Goal: Task Accomplishment & Management: Complete application form

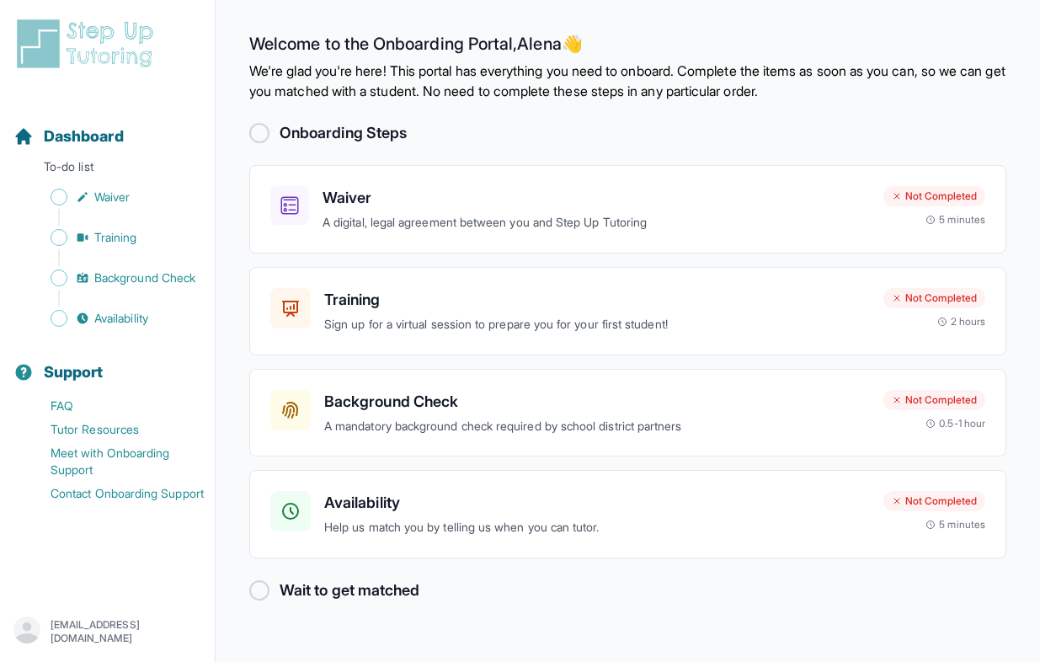
click at [256, 136] on div at bounding box center [259, 133] width 20 height 20
click at [457, 157] on div "Onboarding Steps Waiver A digital, legal agreement between you and Step Up Tuto…" at bounding box center [627, 361] width 757 height 481
click at [365, 200] on h3 "Waiver" at bounding box center [595, 198] width 547 height 24
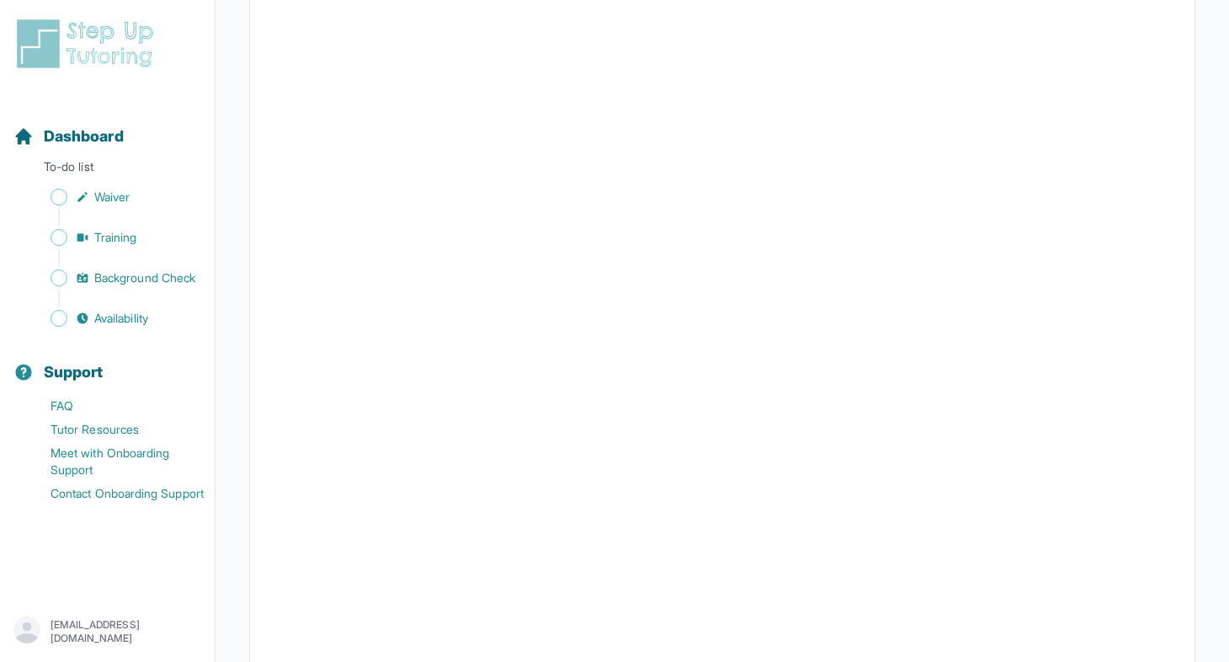
scroll to position [2587, 0]
click at [105, 195] on span "Waiver" at bounding box center [111, 197] width 35 height 17
click at [120, 197] on span "Waiver" at bounding box center [111, 197] width 35 height 17
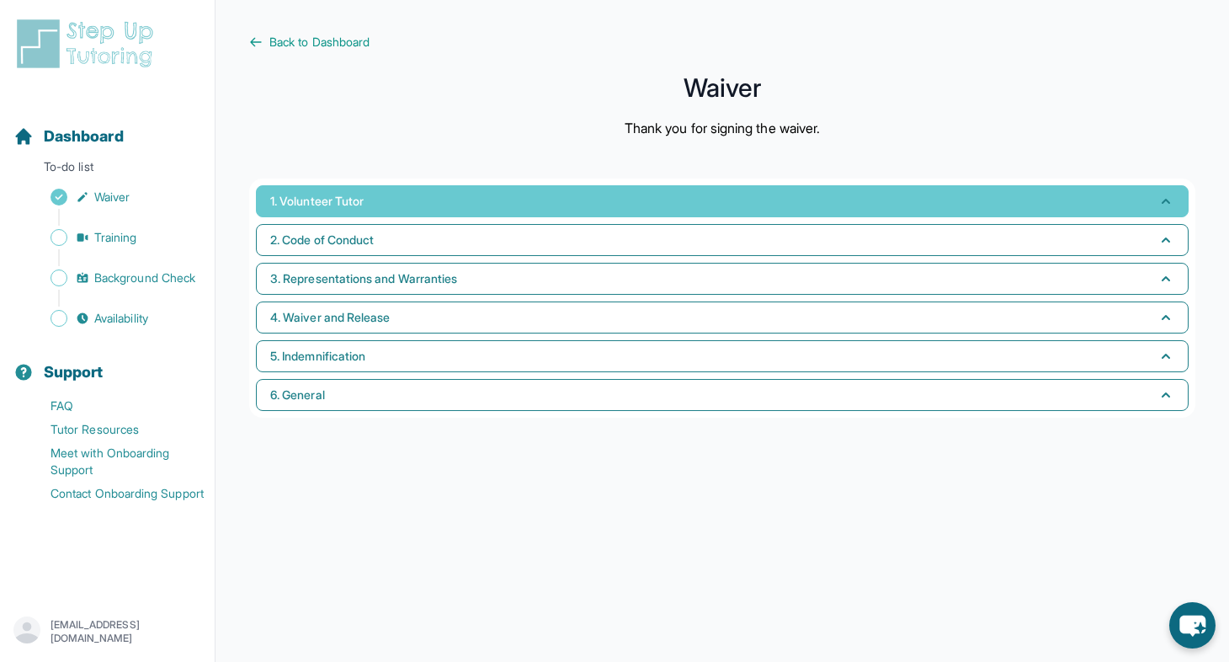
click at [604, 210] on button "1. Volunteer Tutor" at bounding box center [722, 201] width 933 height 32
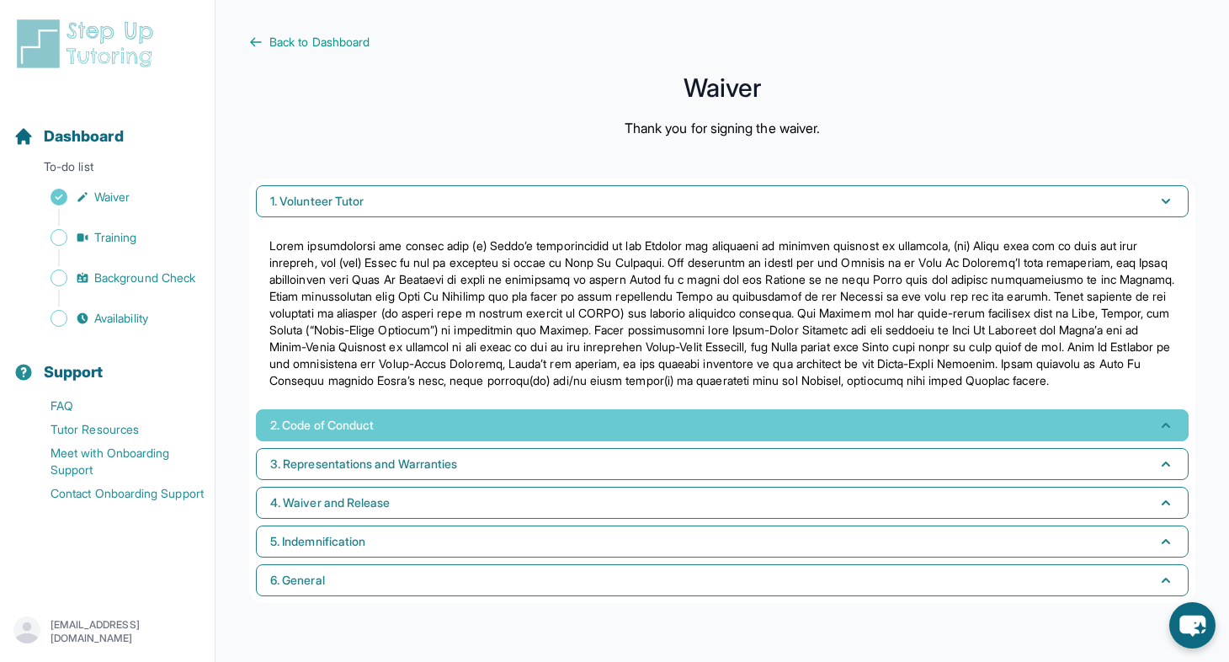
click at [530, 441] on button "2. Code of Conduct" at bounding box center [722, 425] width 933 height 32
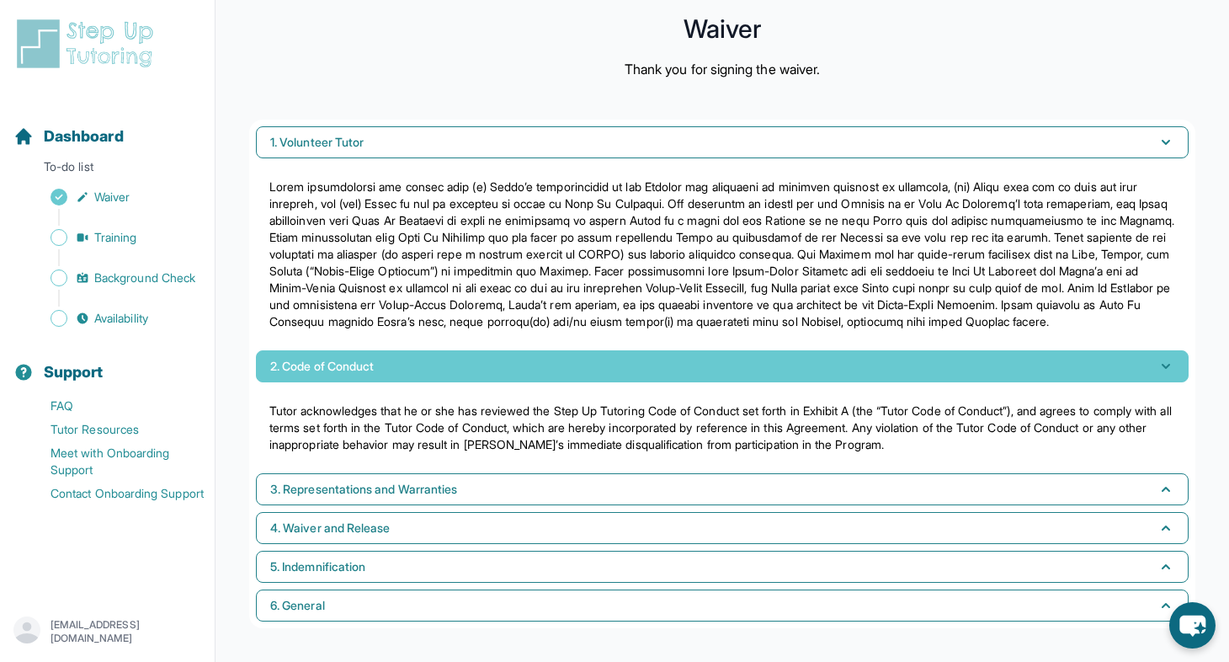
scroll to position [76, 0]
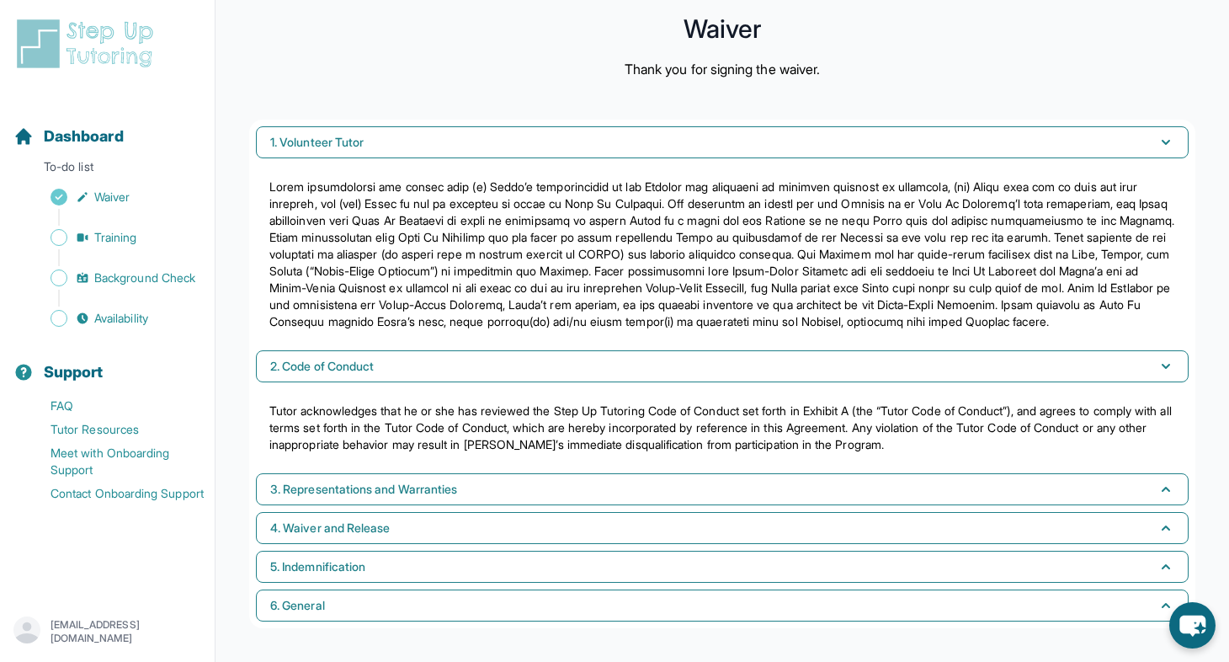
click at [516, 470] on div "1. Volunteer Tutor 2. Code of Conduct Tutor acknowledges that he or she has rev…" at bounding box center [722, 374] width 946 height 509
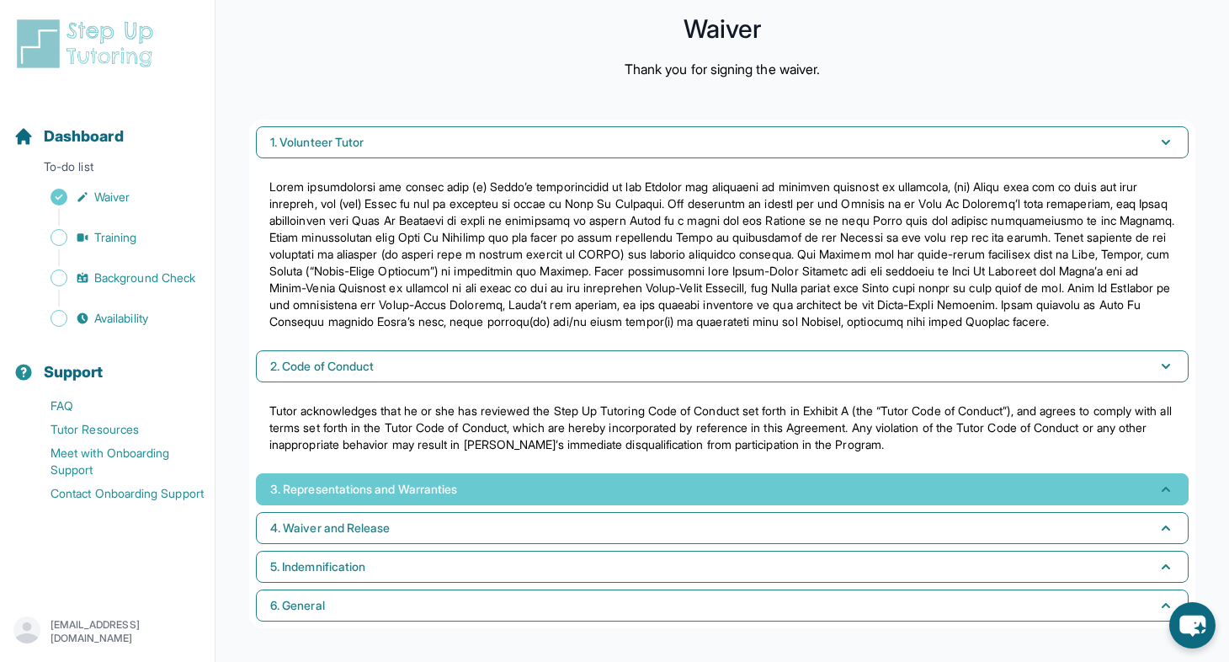
click at [516, 491] on button "3. Representations and Warranties" at bounding box center [722, 489] width 933 height 32
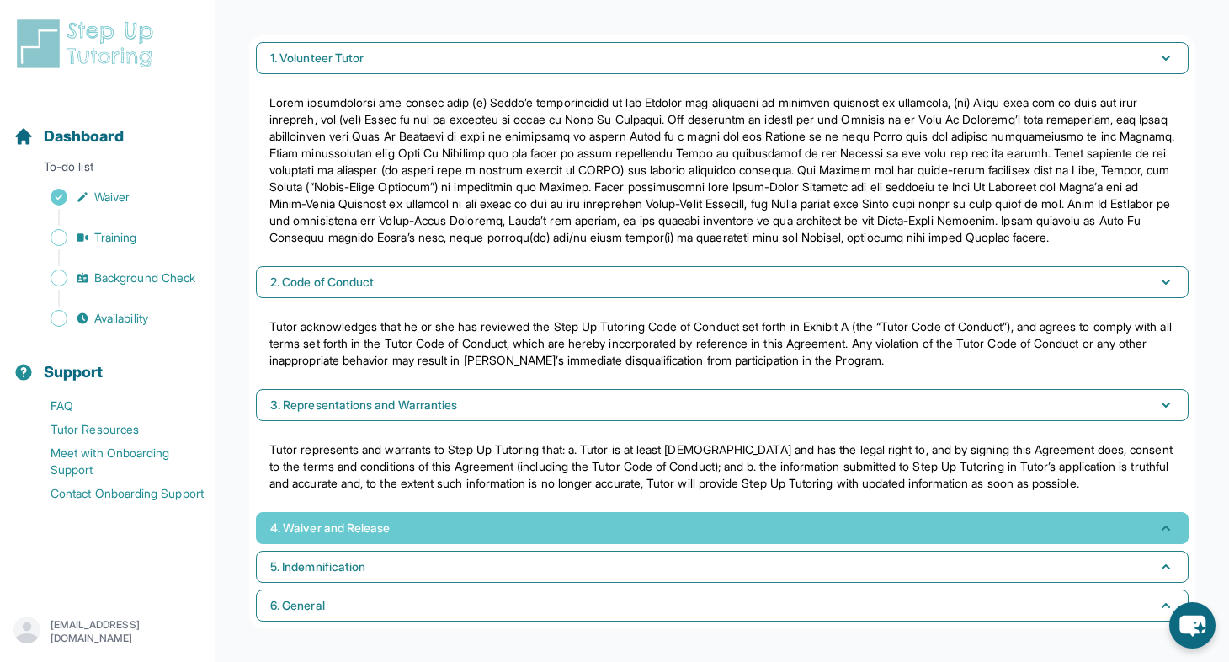
click at [508, 516] on button "4. Waiver and Release" at bounding box center [722, 528] width 933 height 32
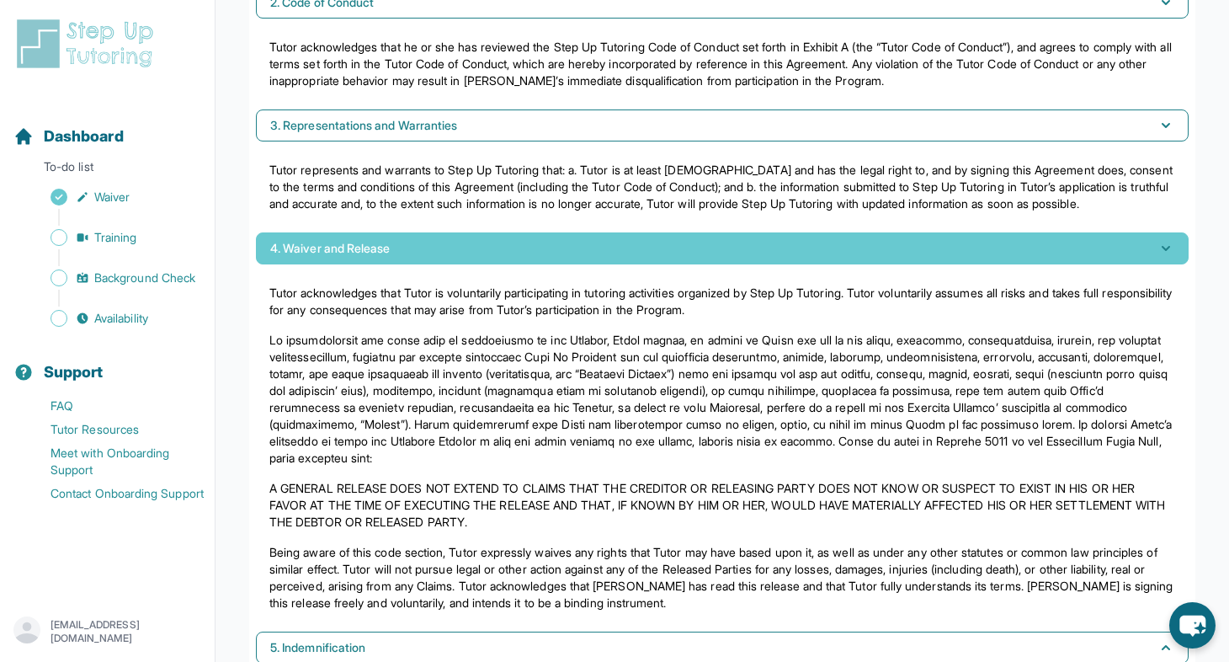
scroll to position [520, 0]
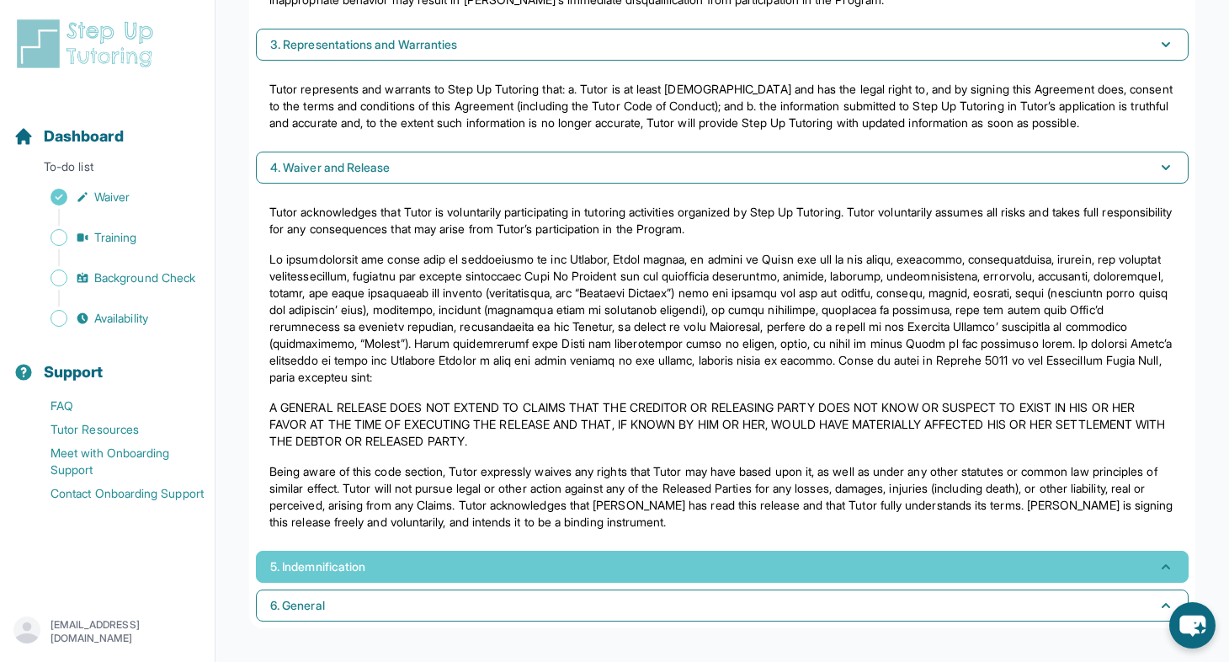
click at [487, 559] on button "5. Indemnification" at bounding box center [722, 567] width 933 height 32
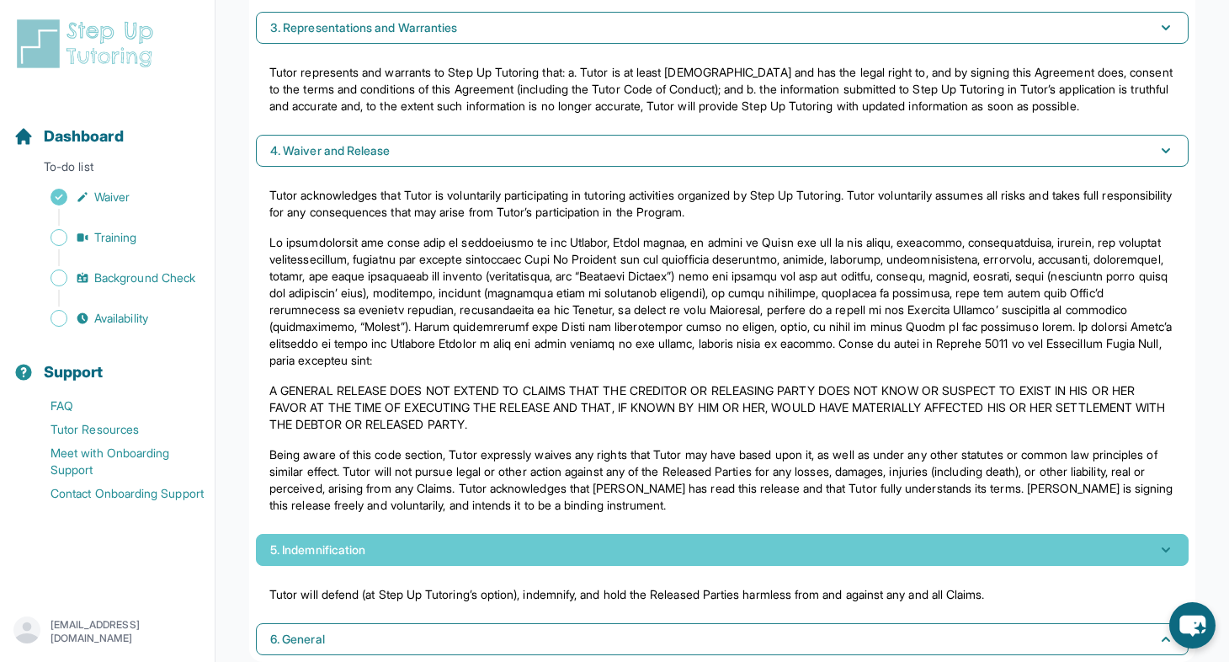
scroll to position [571, 0]
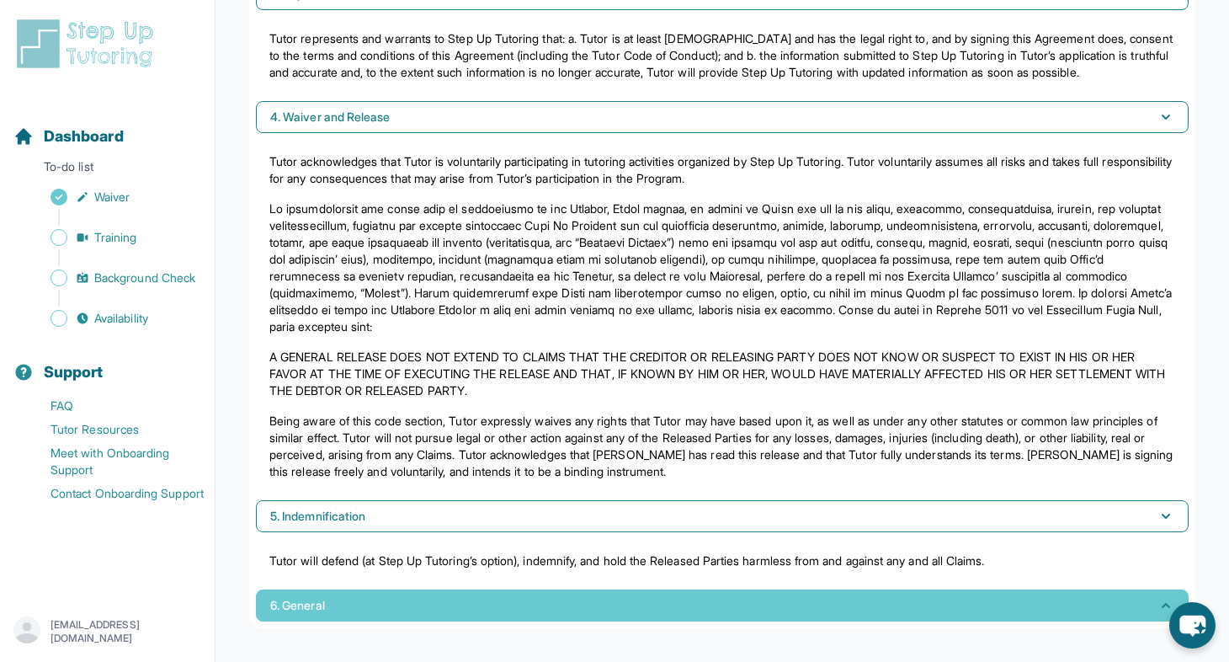
click at [481, 589] on button "6. General" at bounding box center [722, 605] width 933 height 32
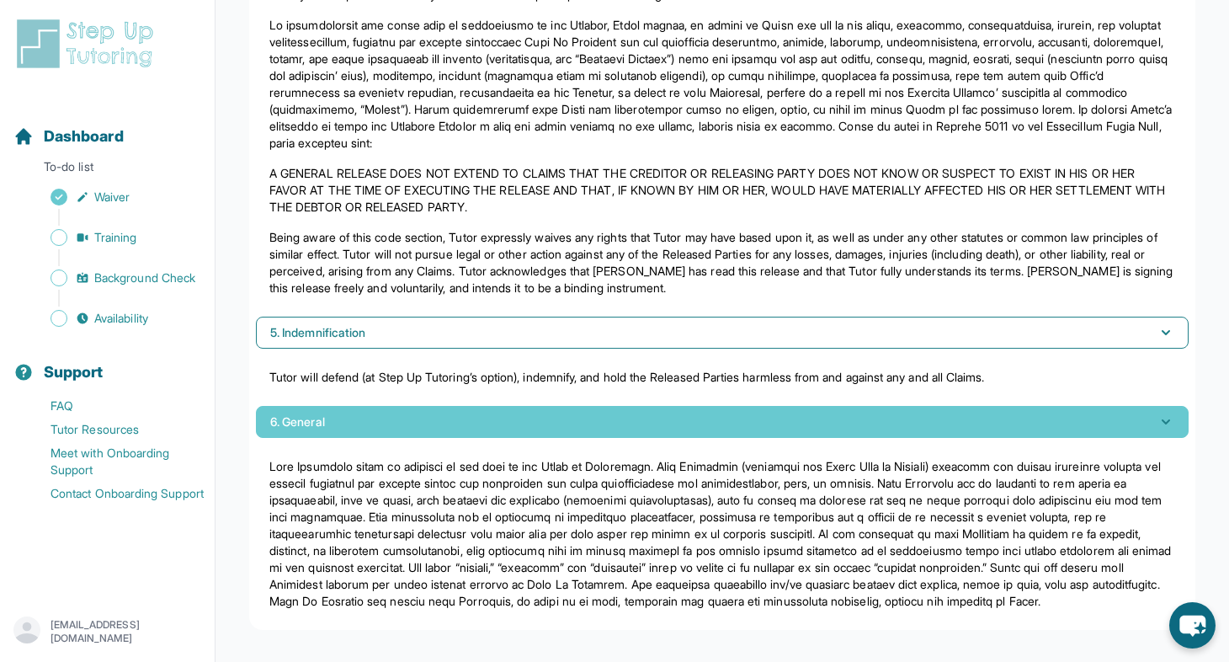
scroll to position [773, 0]
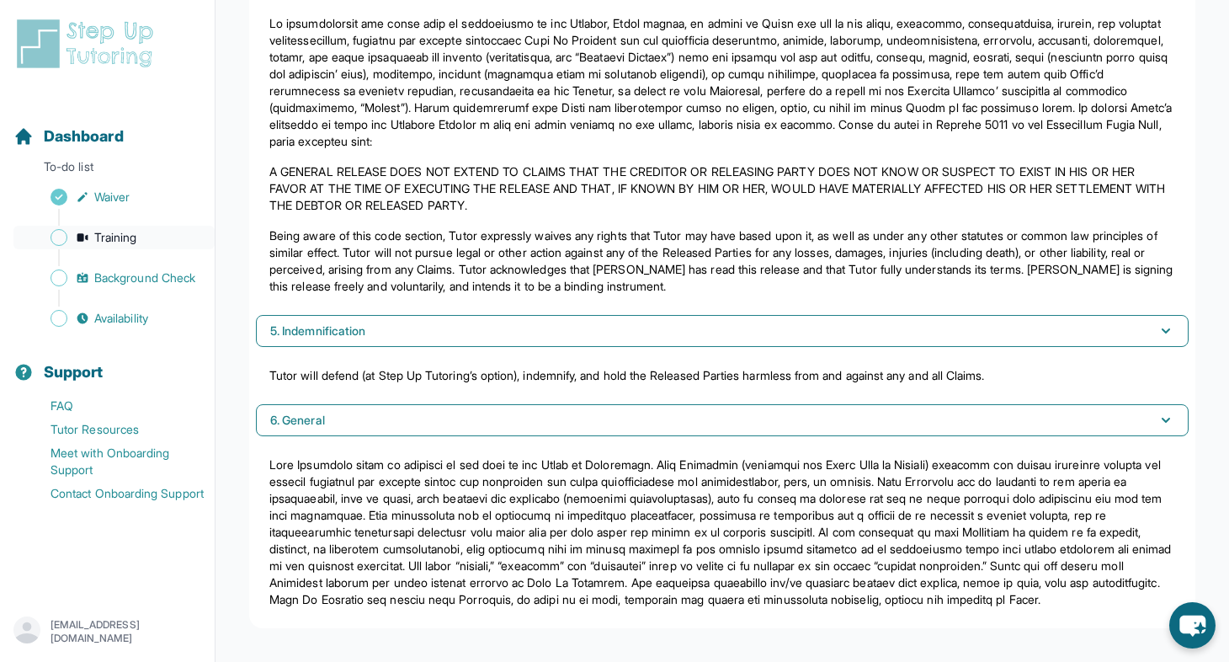
click at [120, 238] on span "Training" at bounding box center [115, 237] width 43 height 17
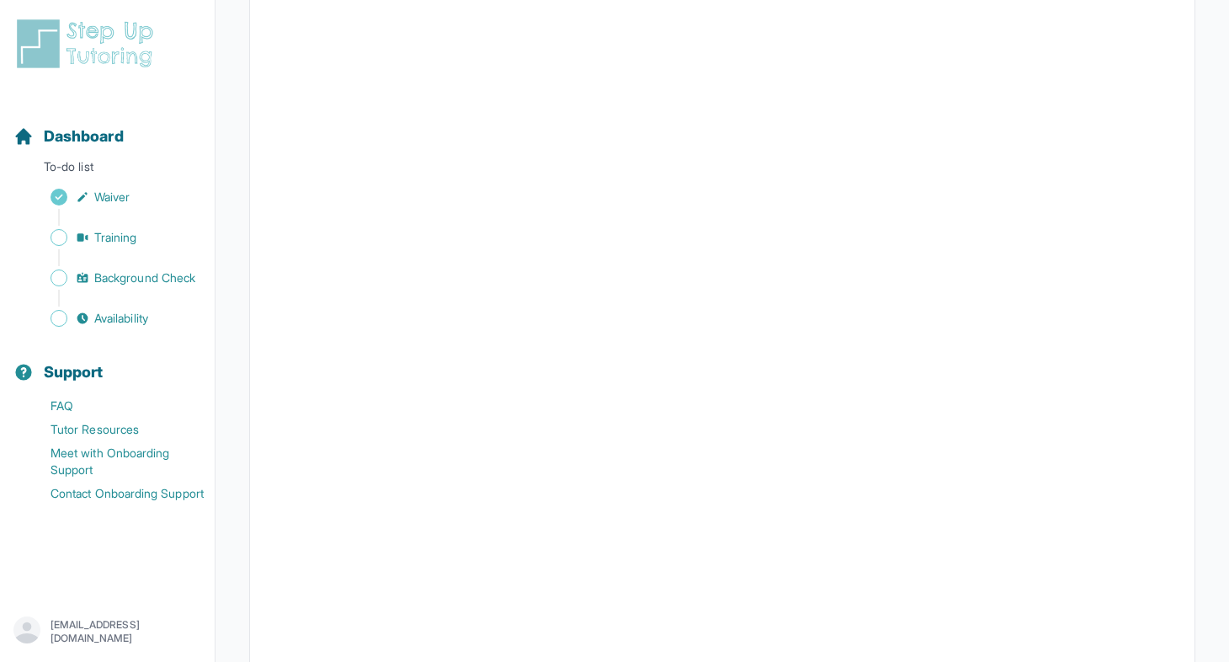
scroll to position [339, 0]
click at [115, 279] on span "Background Check" at bounding box center [144, 277] width 101 height 17
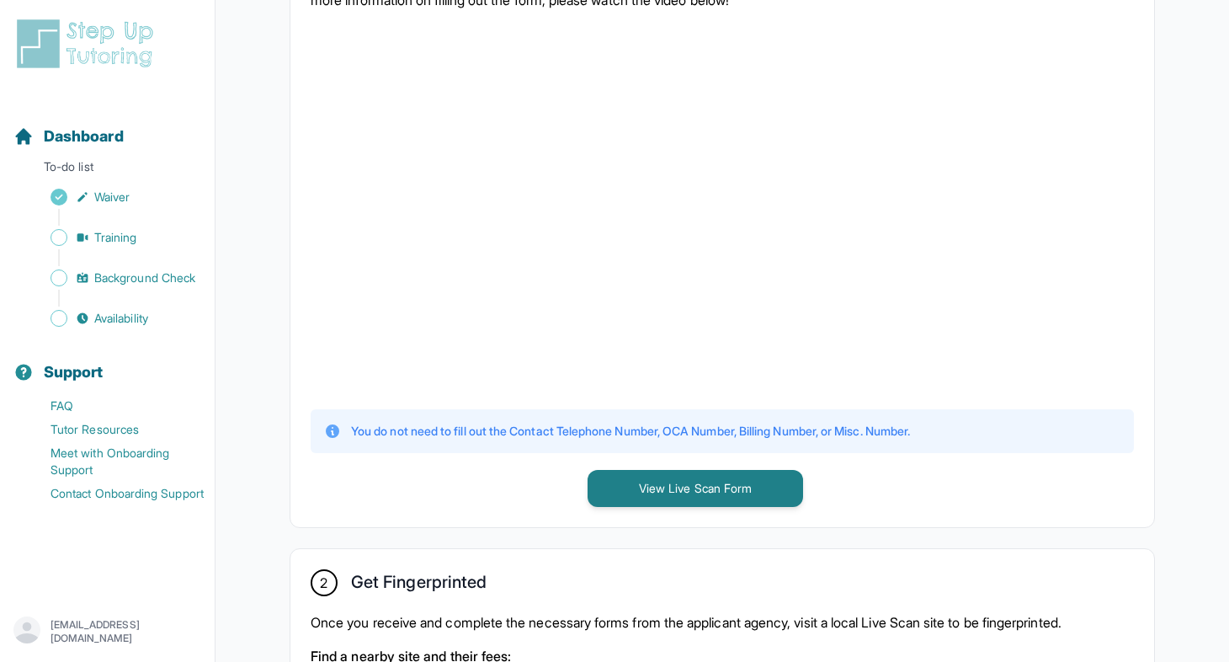
scroll to position [433, 0]
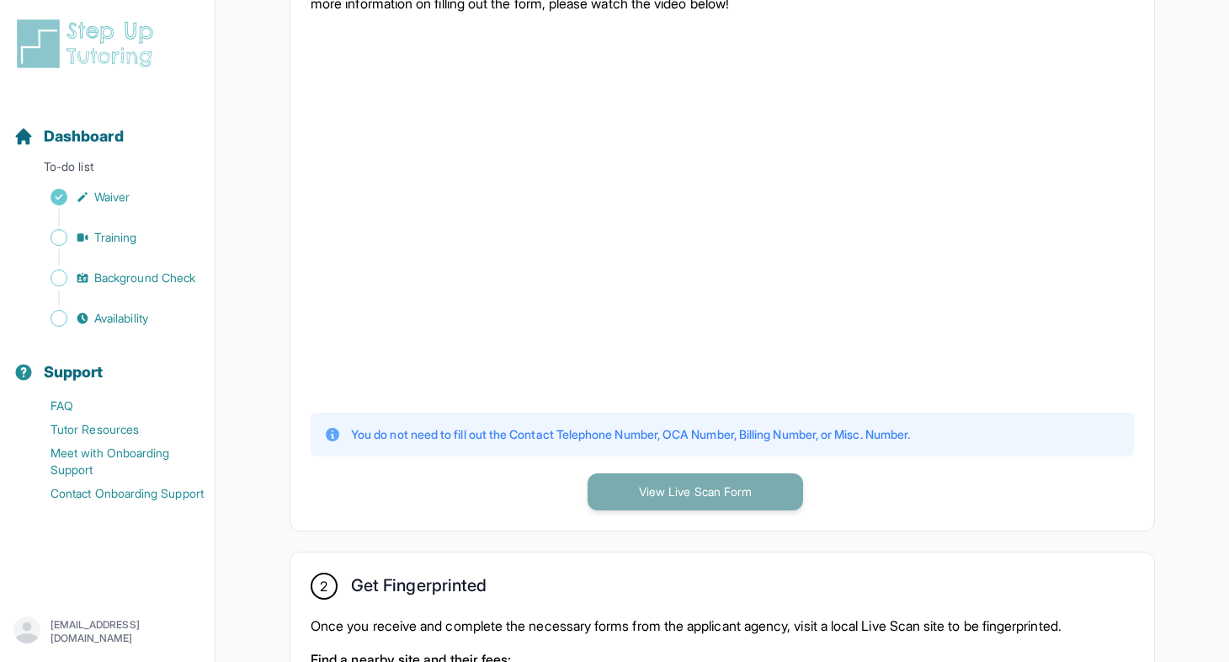
click at [616, 494] on button "View Live Scan Form" at bounding box center [696, 491] width 216 height 37
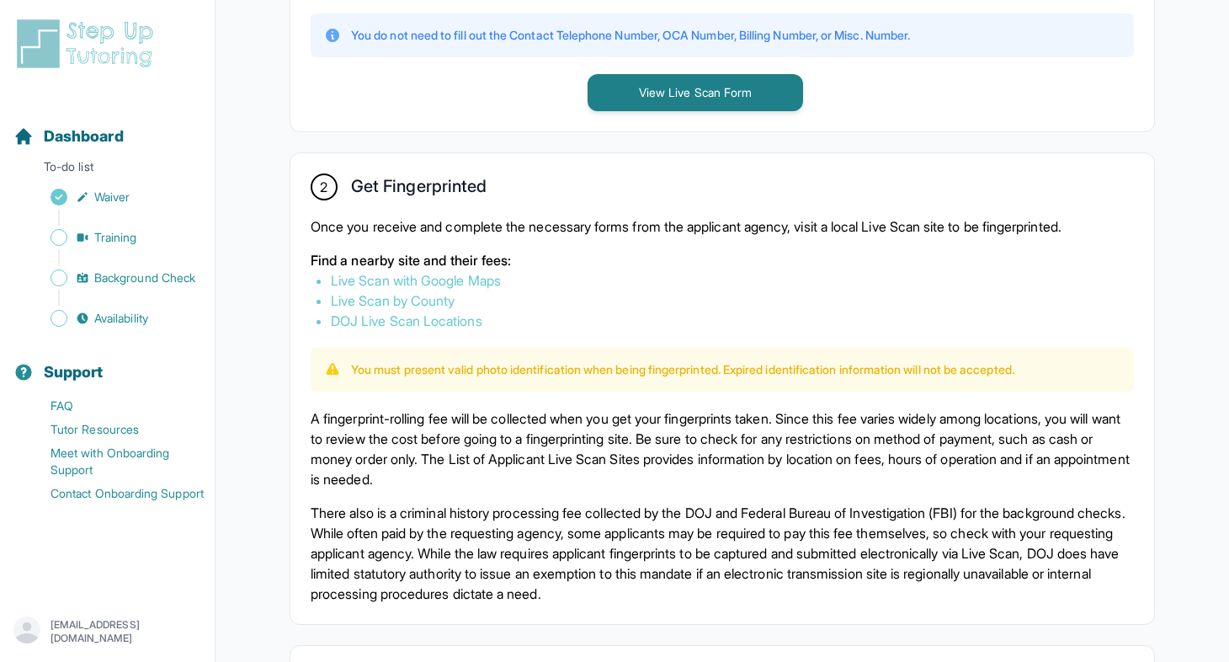
scroll to position [834, 0]
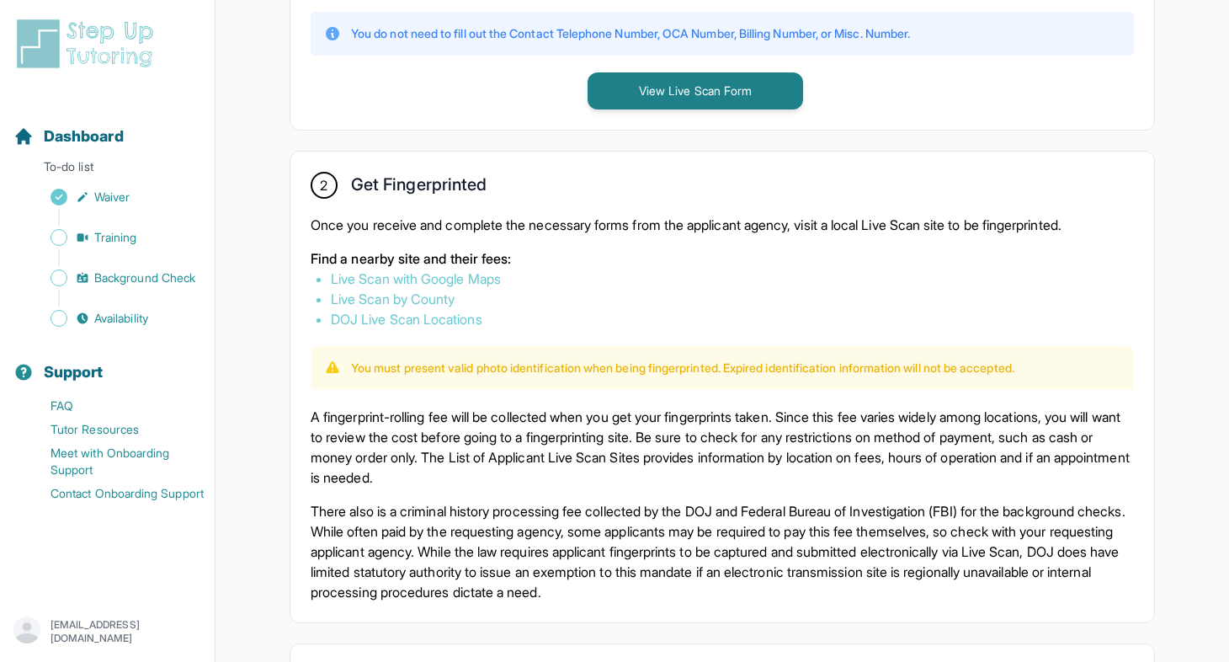
click at [441, 276] on link "Live Scan with Google Maps" at bounding box center [416, 278] width 170 height 17
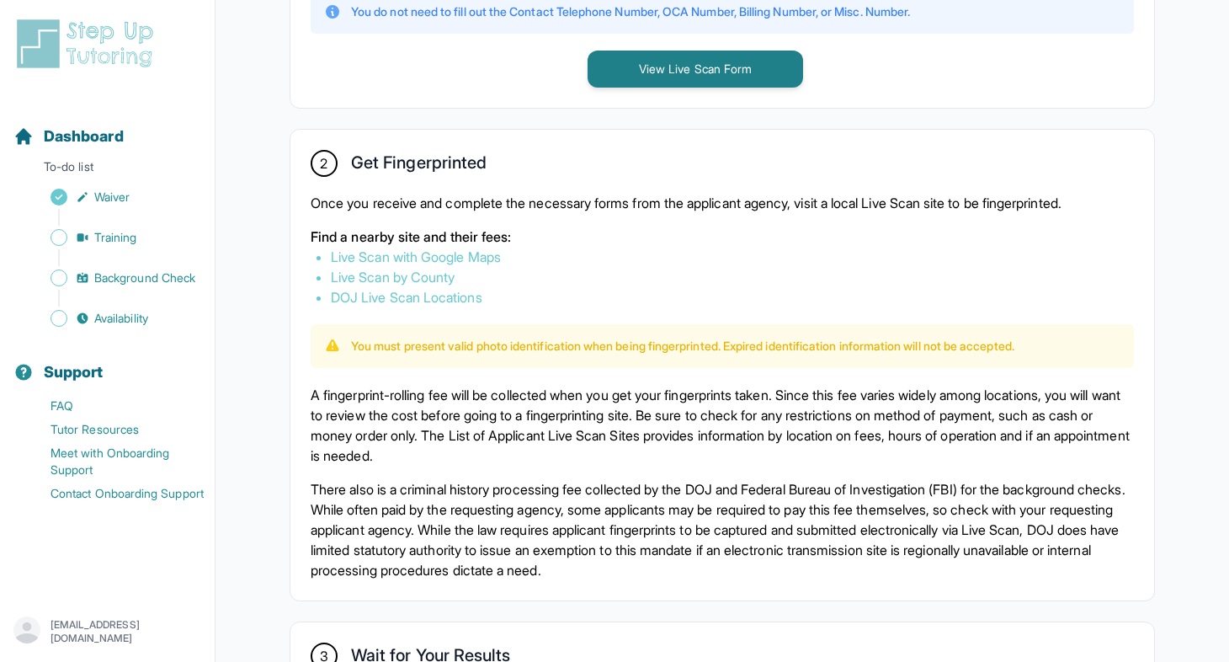
scroll to position [856, 0]
click at [427, 296] on link "DOJ Live Scan Locations" at bounding box center [407, 296] width 152 height 17
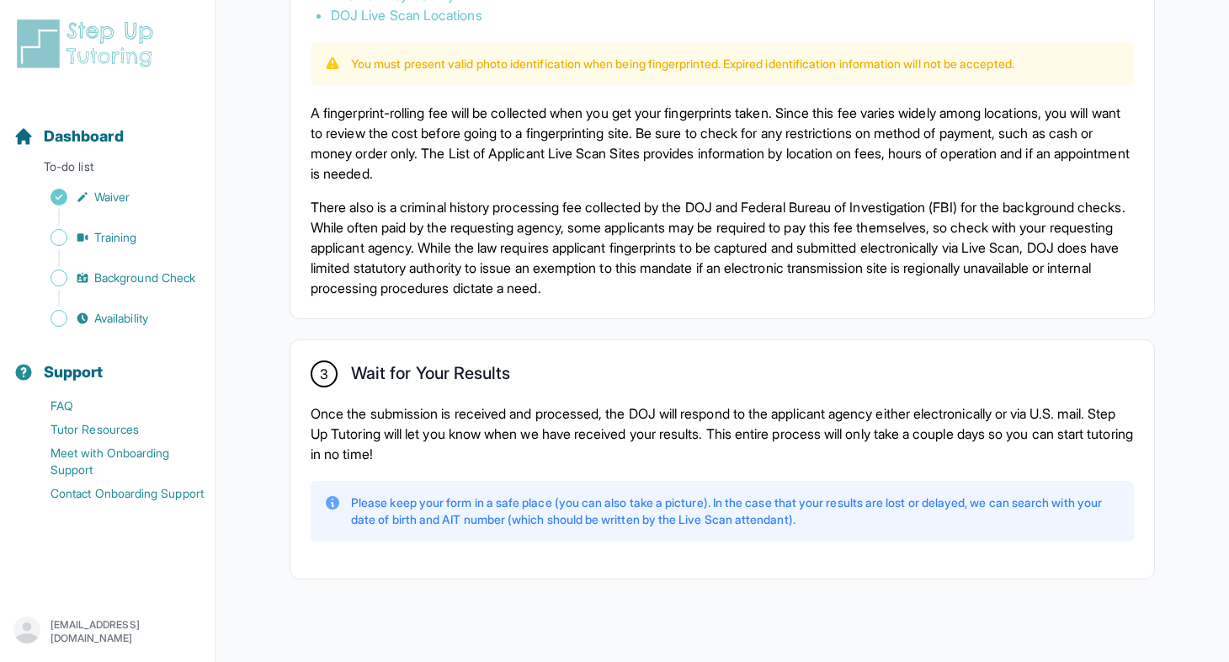
scroll to position [1154, 0]
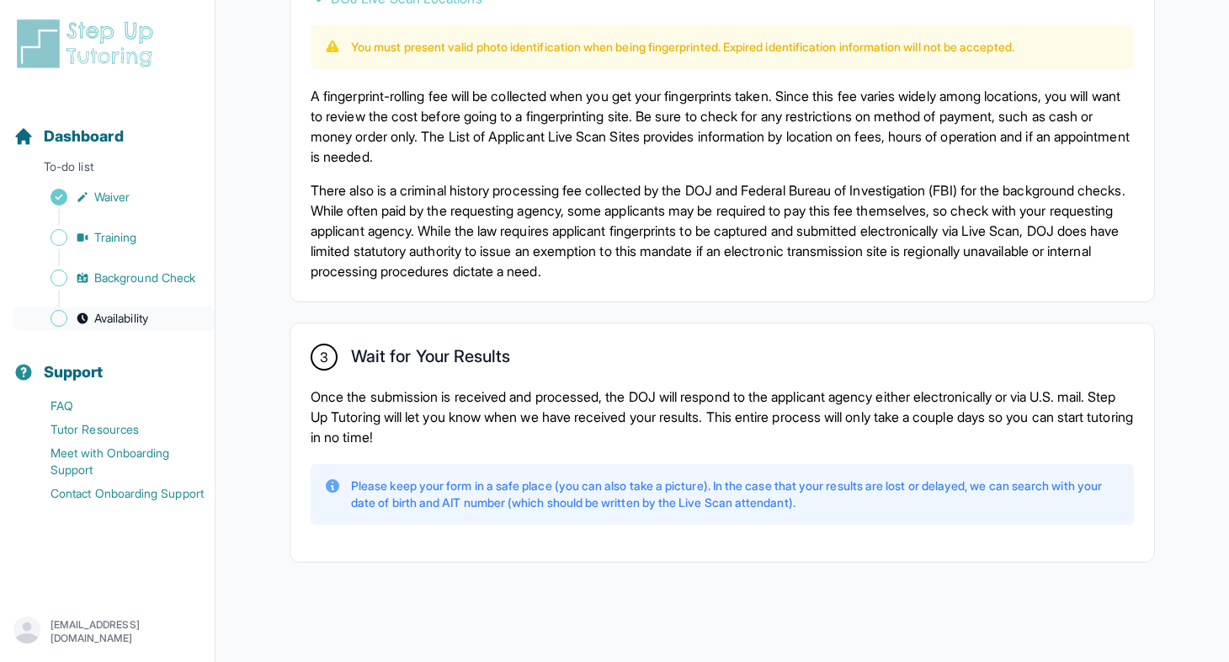
click at [109, 320] on span "Availability" at bounding box center [121, 318] width 54 height 17
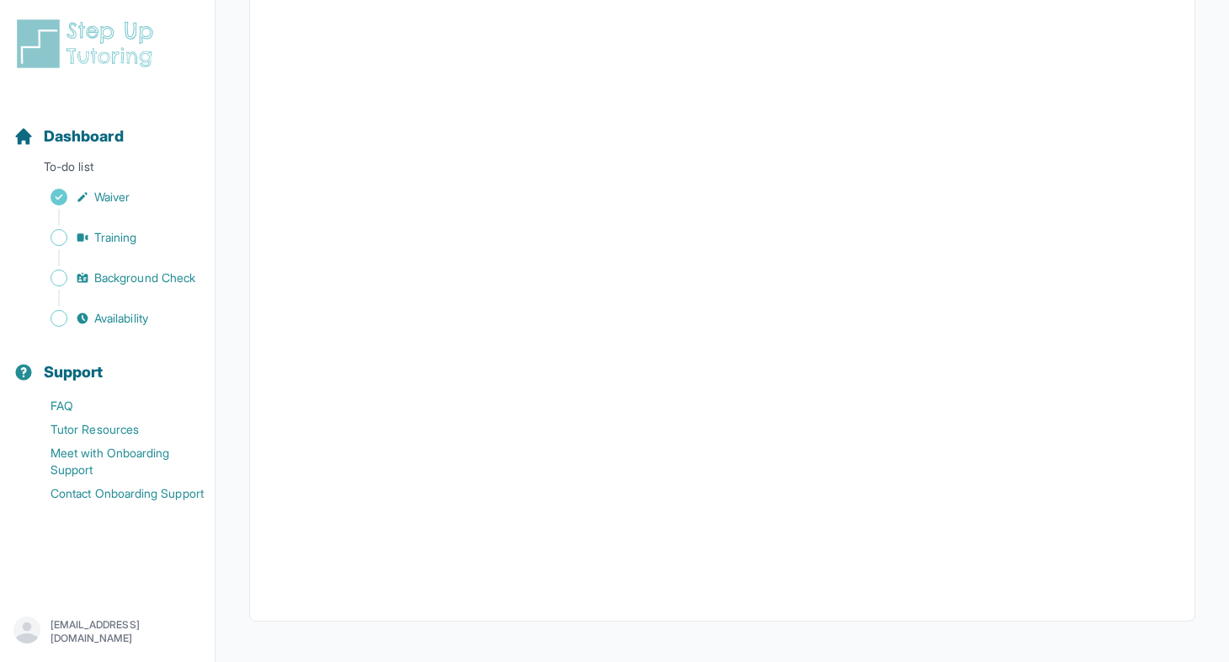
scroll to position [310, 0]
click at [110, 275] on span "Background Check" at bounding box center [144, 277] width 101 height 17
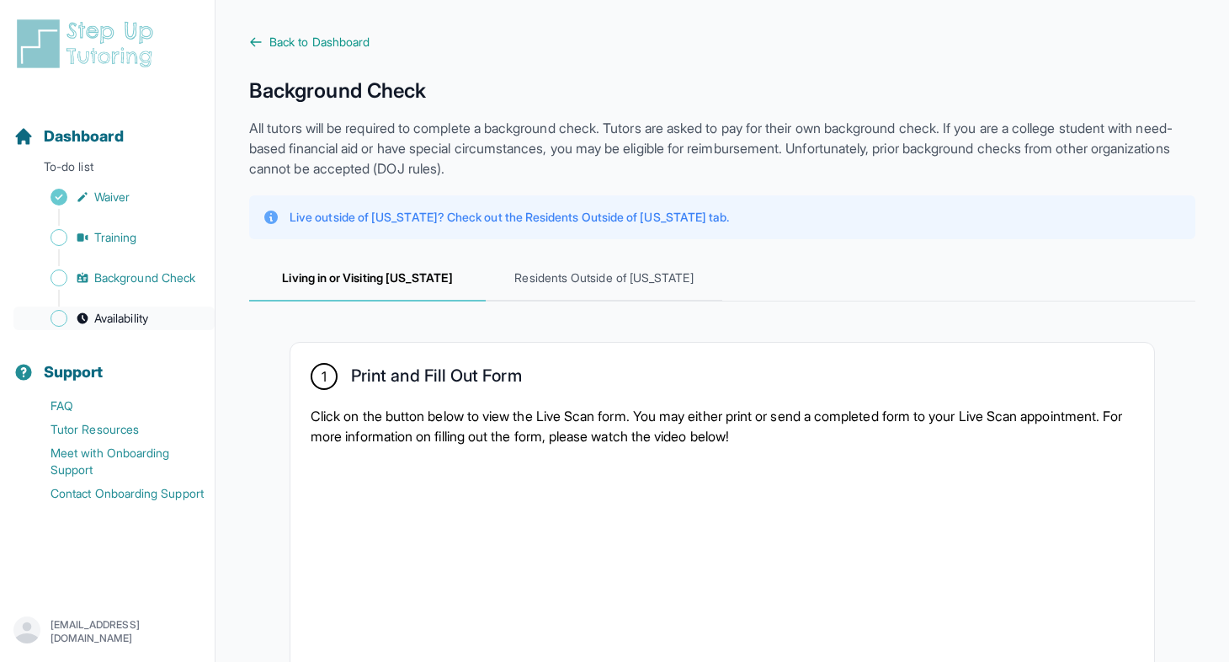
click at [116, 315] on span "Availability" at bounding box center [121, 318] width 54 height 17
